Goal: Task Accomplishment & Management: Manage account settings

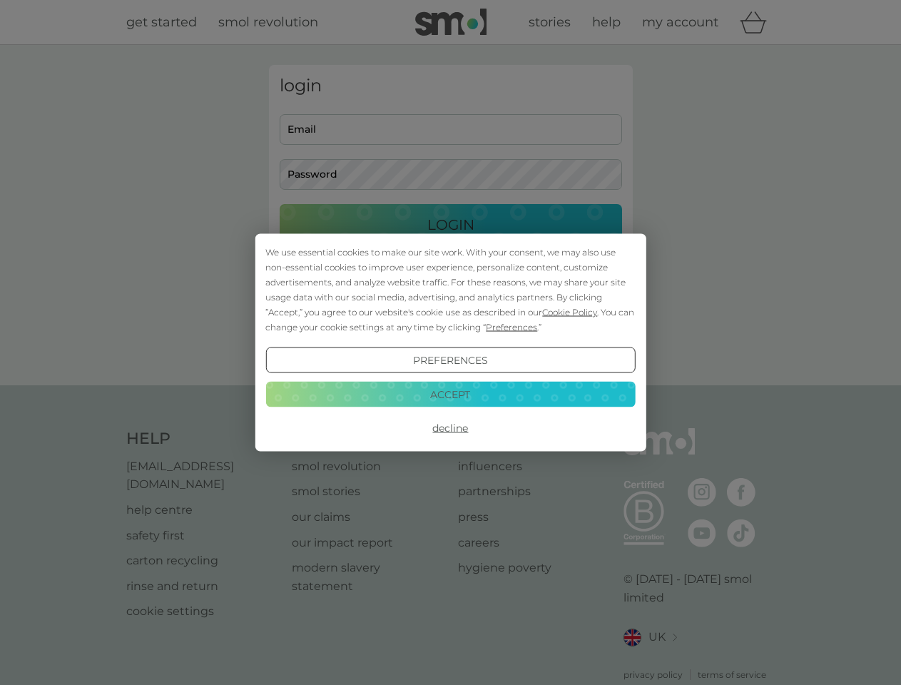
click at [570, 312] on span "Cookie Policy" at bounding box center [569, 312] width 55 height 11
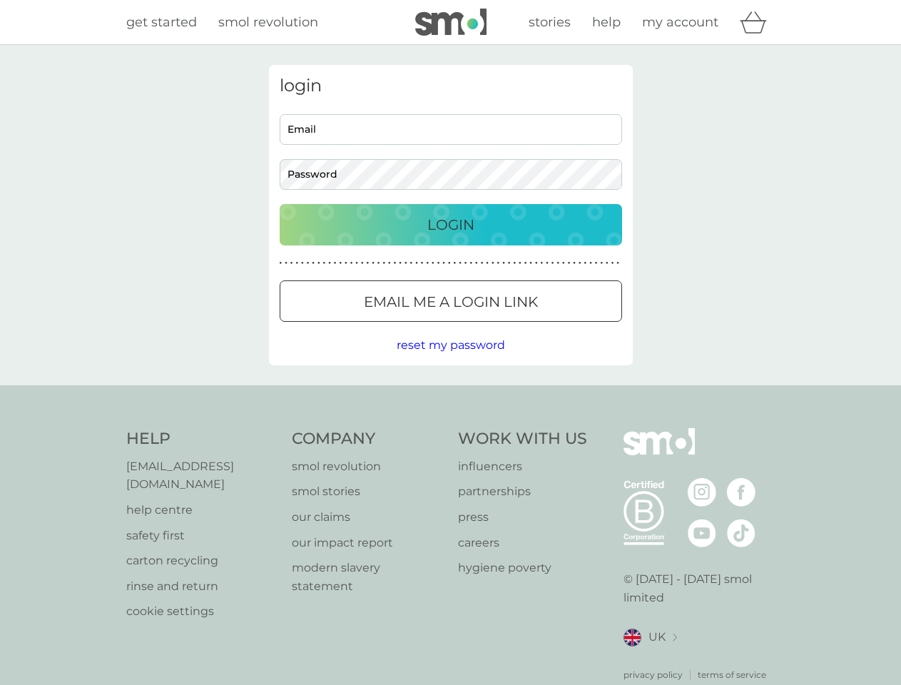
click at [510, 327] on div "login Email Password Login ● ● ● ● ● ● ● ● ● ● ● ● ● ● ● ● ● ● ● ● ● ● ● ● ● ● …" at bounding box center [451, 215] width 364 height 300
click at [450, 360] on div "login Email Password Login ● ● ● ● ● ● ● ● ● ● ● ● ● ● ● ● ● ● ● ● ● ● ● ● ● ● …" at bounding box center [451, 215] width 364 height 300
click at [450, 428] on div "Help [EMAIL_ADDRESS][DOMAIN_NAME] help centre safety first carton recycling rin…" at bounding box center [450, 554] width 649 height 253
click at [450, 394] on div "Help [EMAIL_ADDRESS][DOMAIN_NAME] help centre safety first carton recycling rin…" at bounding box center [450, 554] width 901 height 339
